Goal: Contribute content

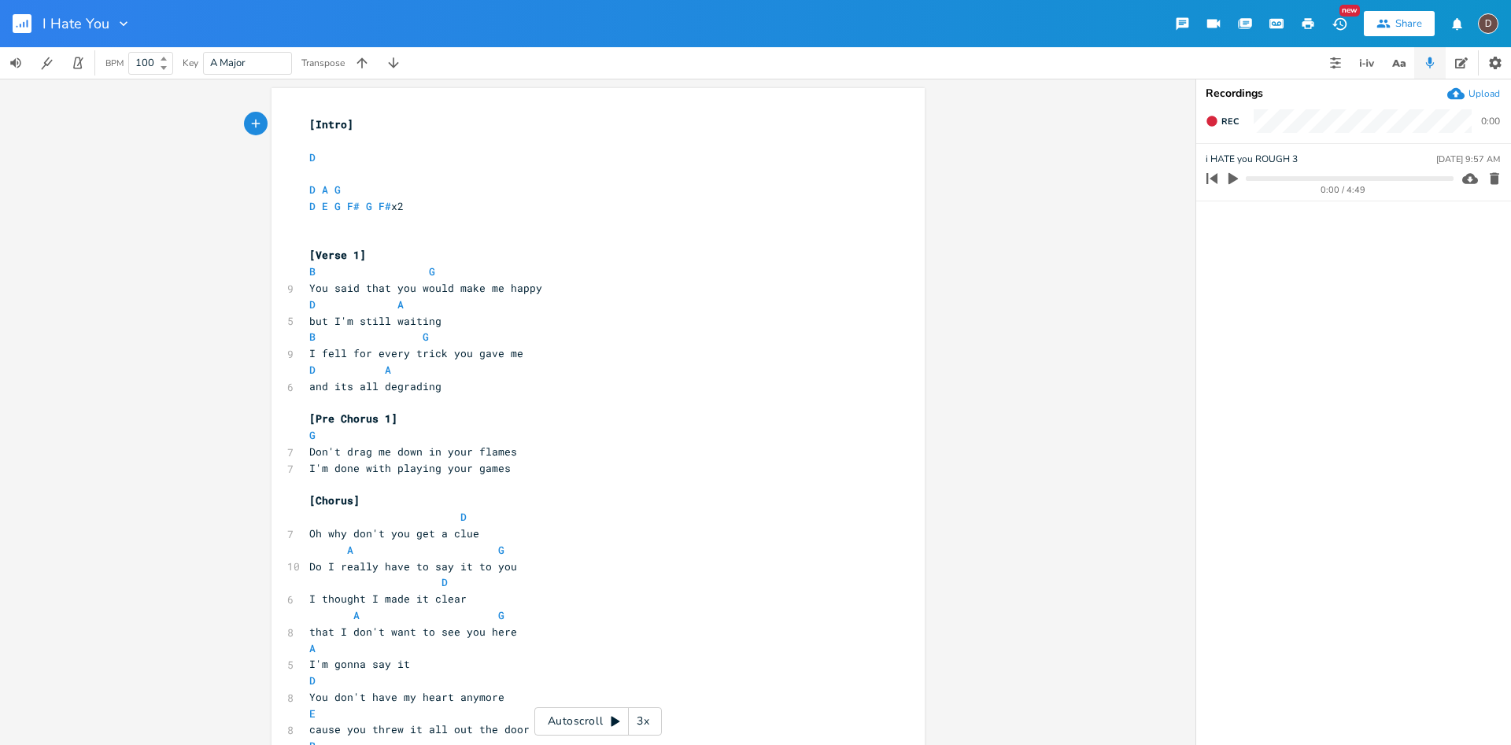
click at [1491, 94] on div "Upload" at bounding box center [1483, 93] width 31 height 13
click at [312, 124] on span "[Intro]" at bounding box center [331, 124] width 44 height 14
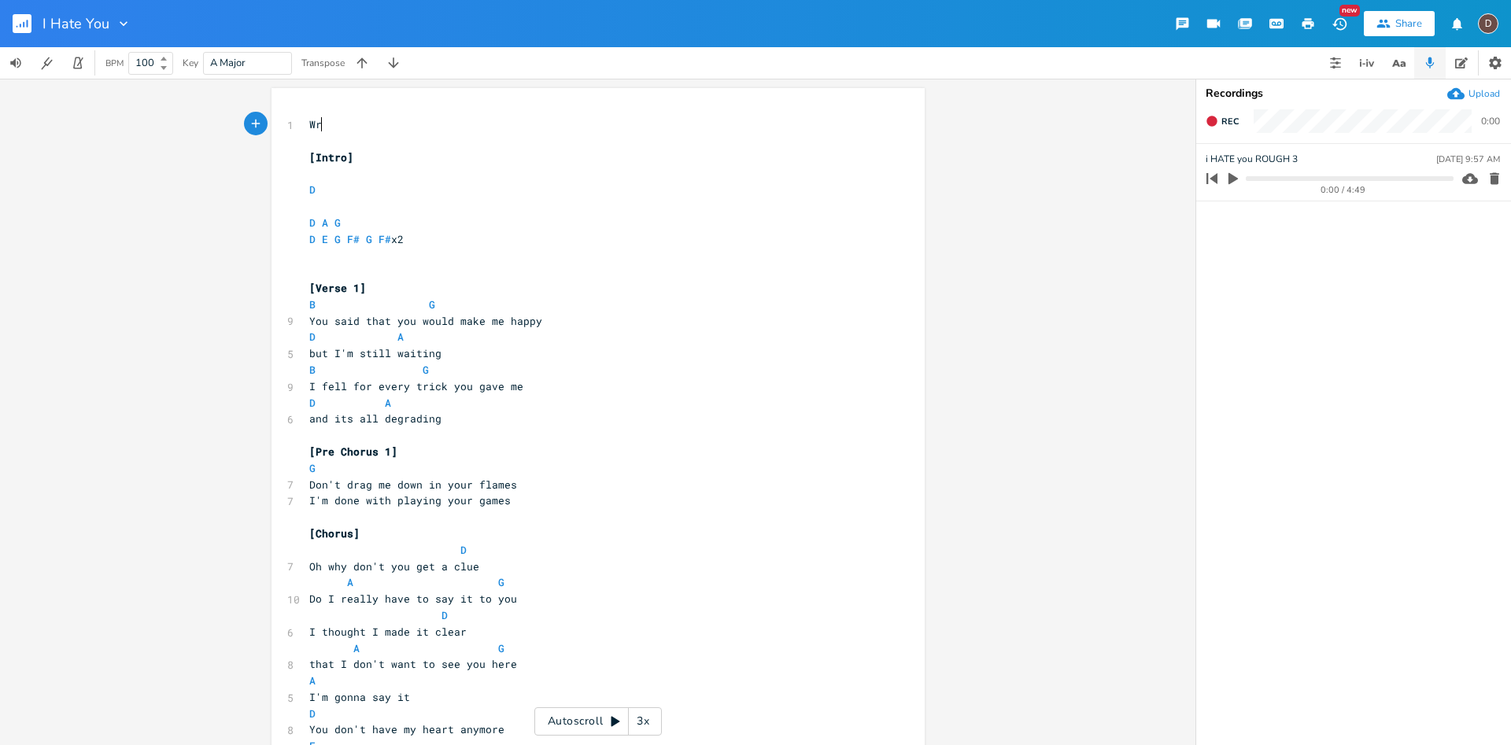
scroll to position [6, 1]
type textarea "Writtern"
type textarea "n by [PERSON_NAME] and [PERSON_NAME]"
click at [1494, 178] on icon "button" at bounding box center [1494, 179] width 9 height 12
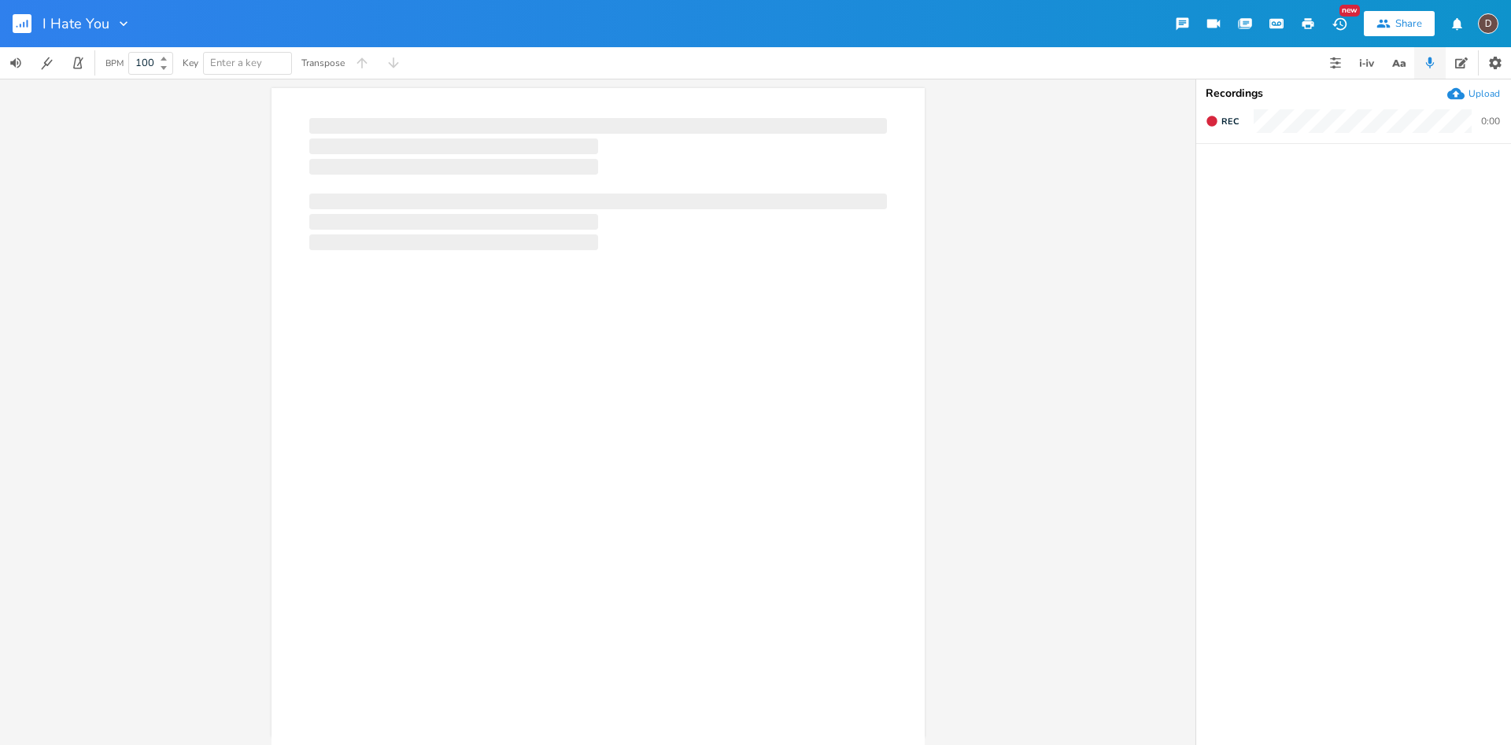
click at [1487, 91] on div "Upload" at bounding box center [1483, 93] width 31 height 13
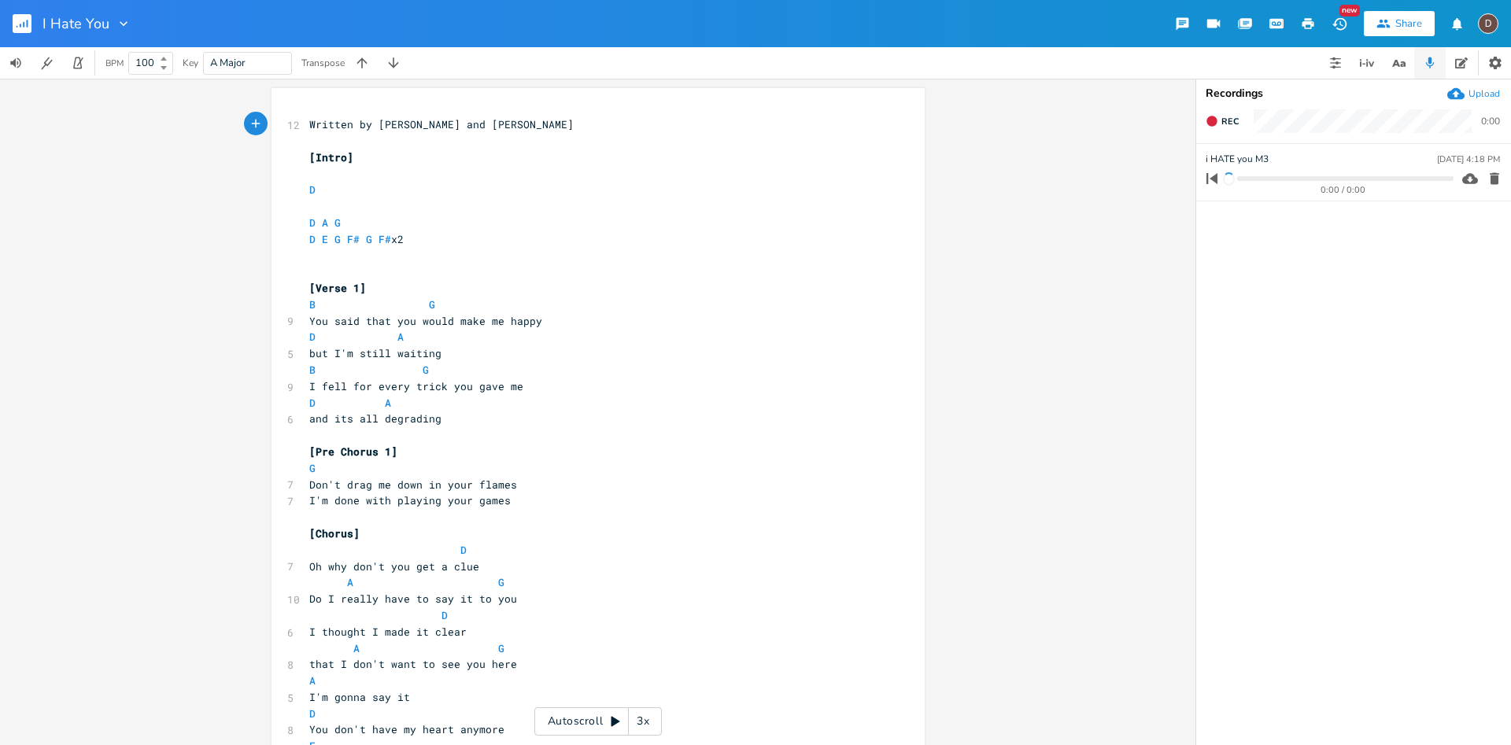
click icon "button"
